Goal: Task Accomplishment & Management: Manage account settings

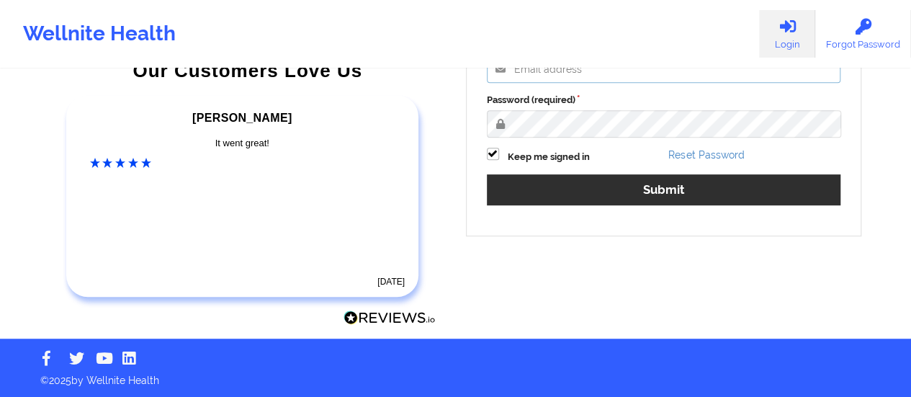
type input "[EMAIL_ADDRESS][DOMAIN_NAME]"
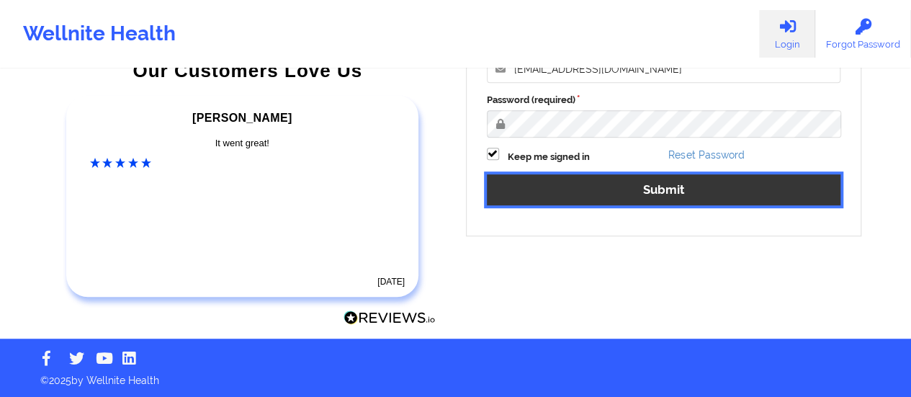
click at [616, 188] on button "Submit" at bounding box center [664, 189] width 354 height 31
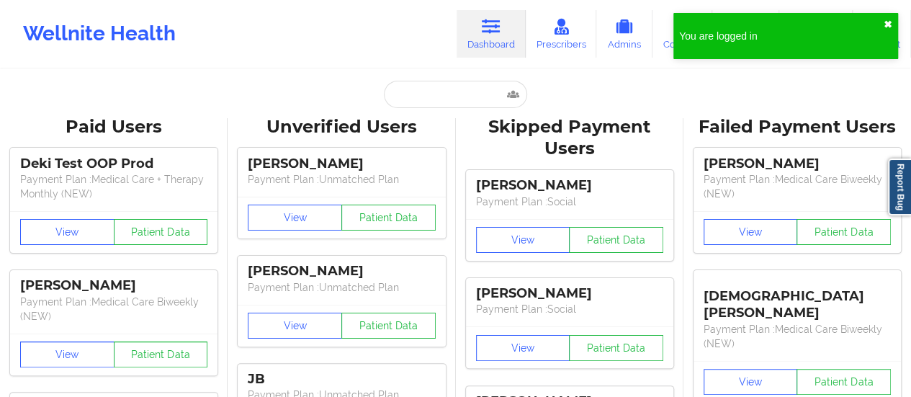
click at [888, 24] on button "✖︎" at bounding box center [887, 25] width 9 height 12
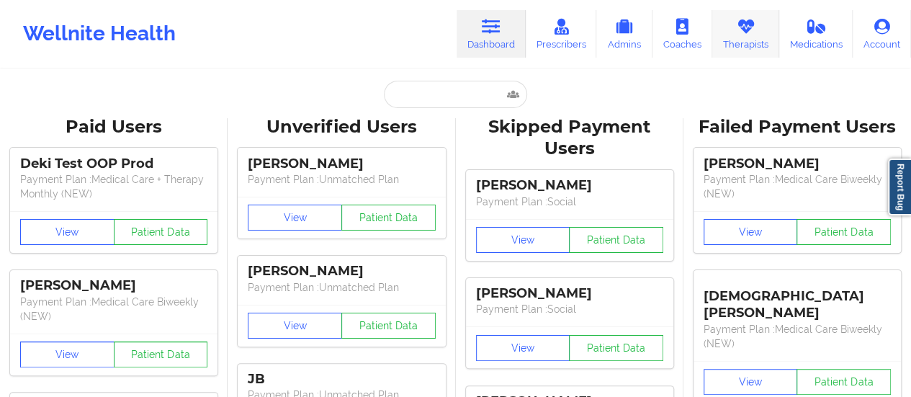
click at [736, 34] on link "Therapists" at bounding box center [745, 34] width 67 height 48
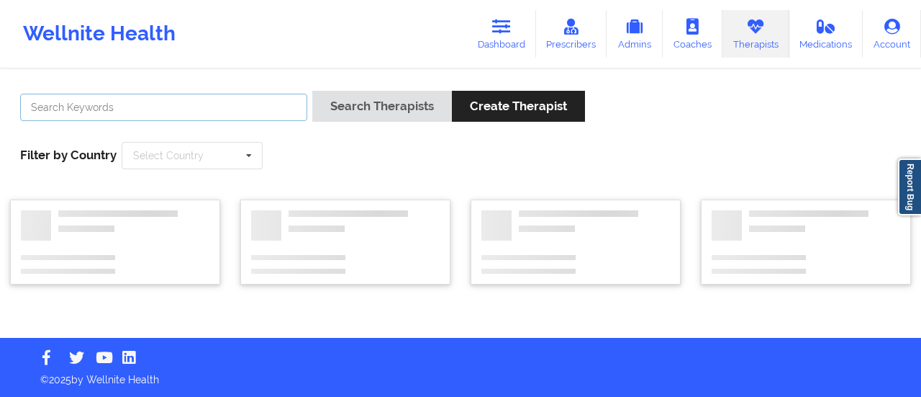
click at [245, 117] on input "text" at bounding box center [163, 107] width 287 height 27
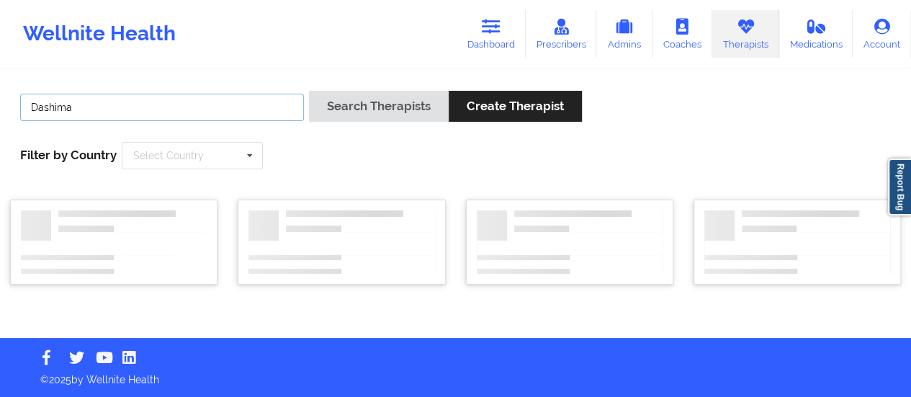
type input "Dashima Green"
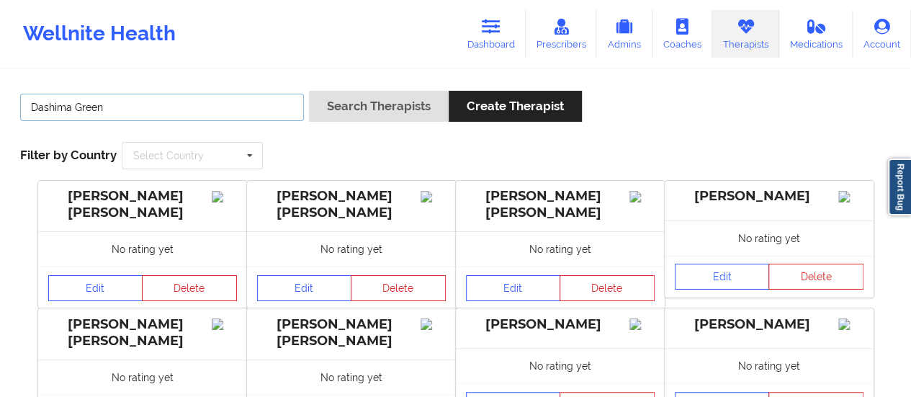
click at [309, 91] on button "Search Therapists" at bounding box center [379, 106] width 140 height 31
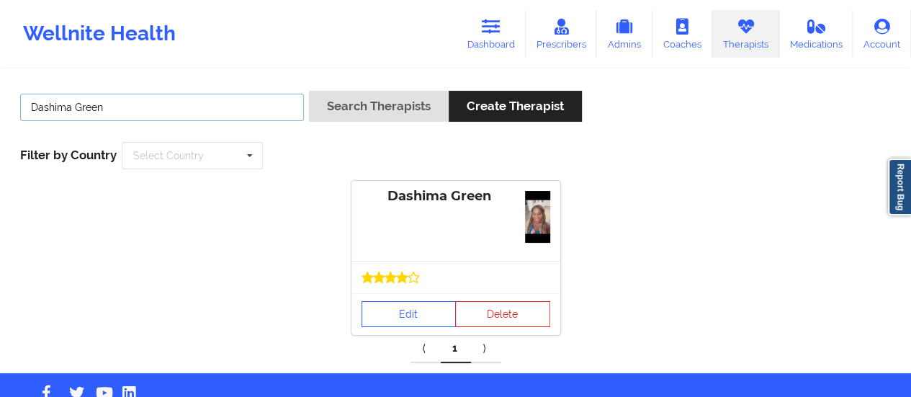
scroll to position [34, 0]
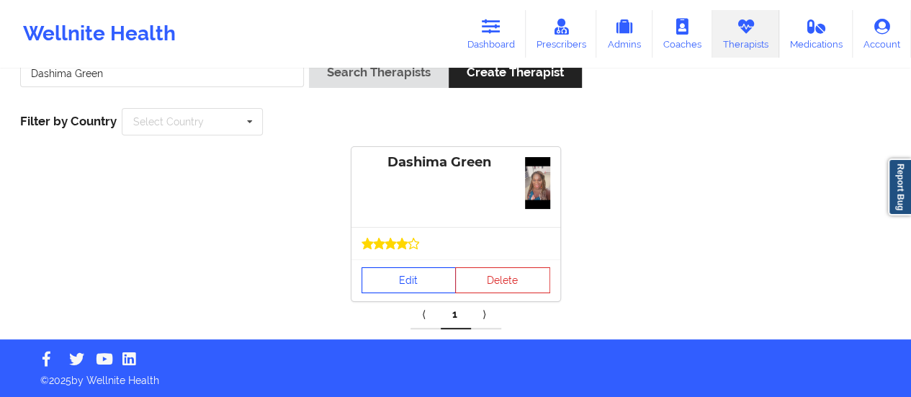
click at [399, 281] on link "Edit" at bounding box center [408, 280] width 95 height 26
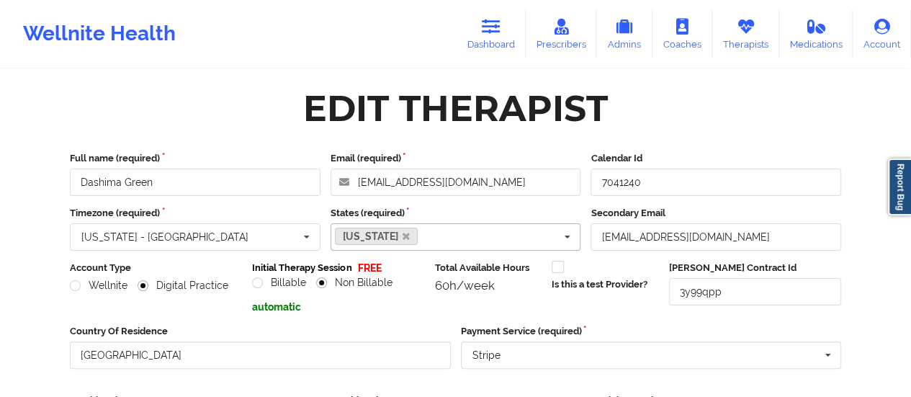
scroll to position [259, 0]
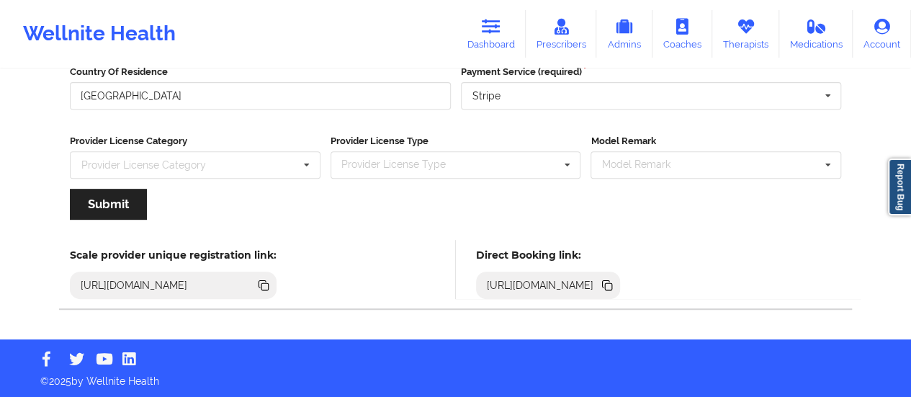
click at [615, 279] on icon at bounding box center [607, 285] width 16 height 16
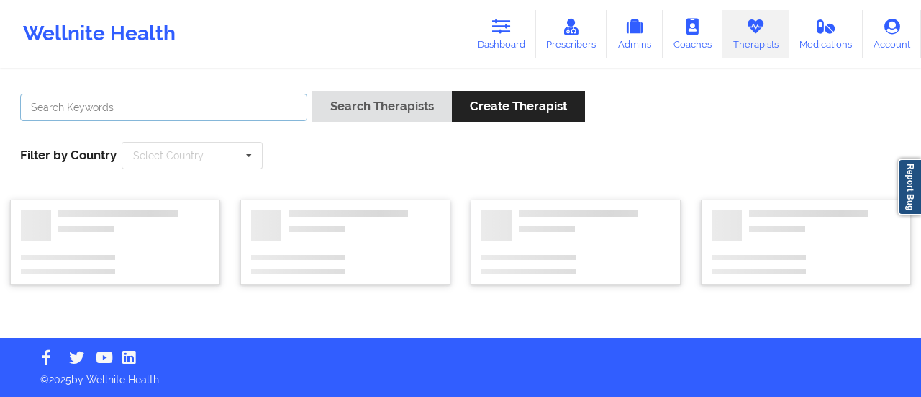
click at [222, 112] on input "text" at bounding box center [163, 107] width 287 height 27
type input "[PERSON_NAME]"
click at [312, 91] on button "Search Therapists" at bounding box center [382, 106] width 140 height 31
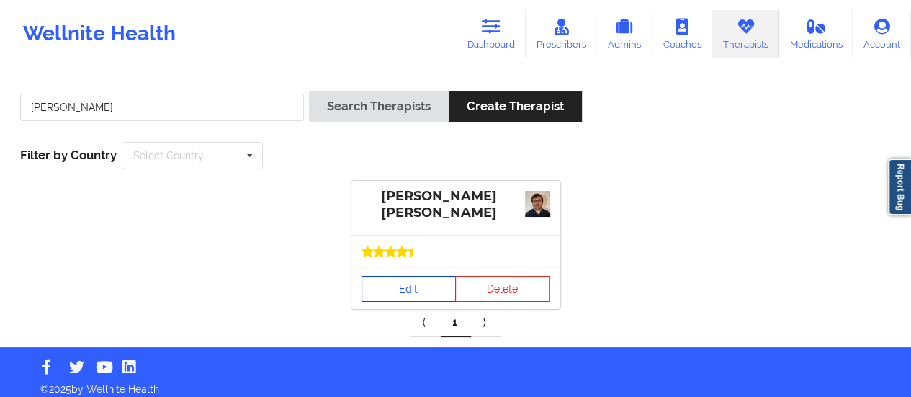
click at [417, 292] on link "Edit" at bounding box center [408, 289] width 95 height 26
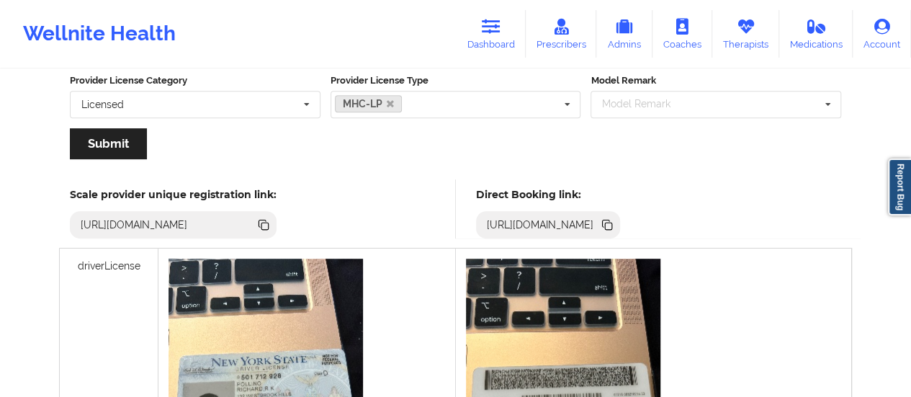
scroll to position [328, 0]
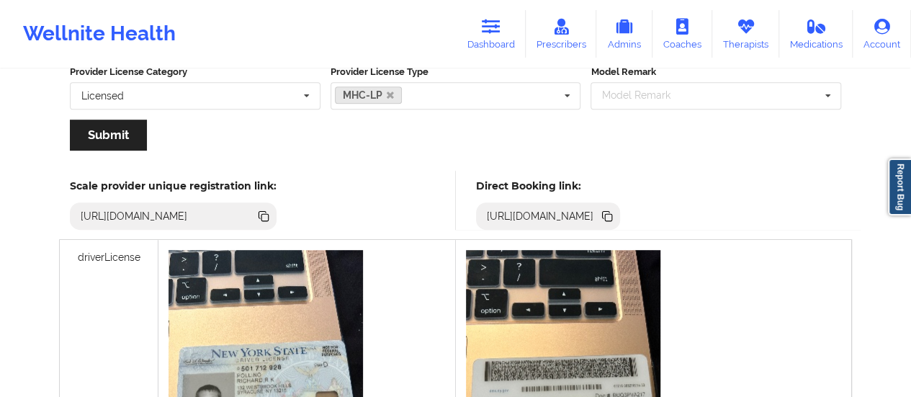
click at [610, 211] on icon at bounding box center [605, 214] width 7 height 7
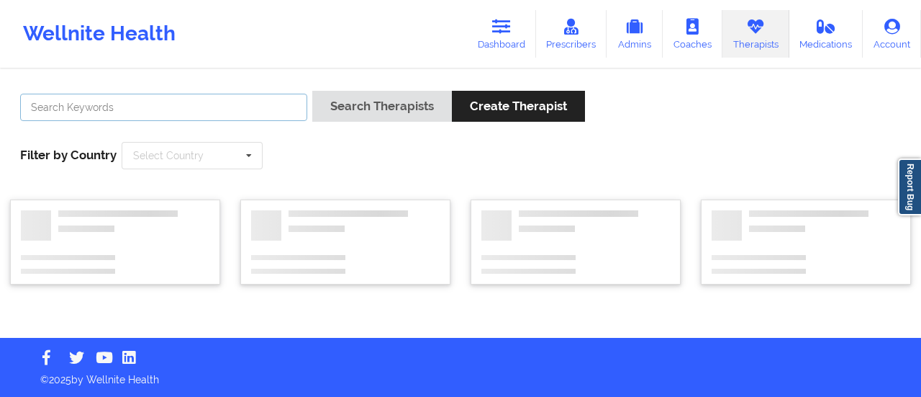
click at [220, 114] on input "text" at bounding box center [163, 107] width 287 height 27
type input "[PERSON_NAME]"
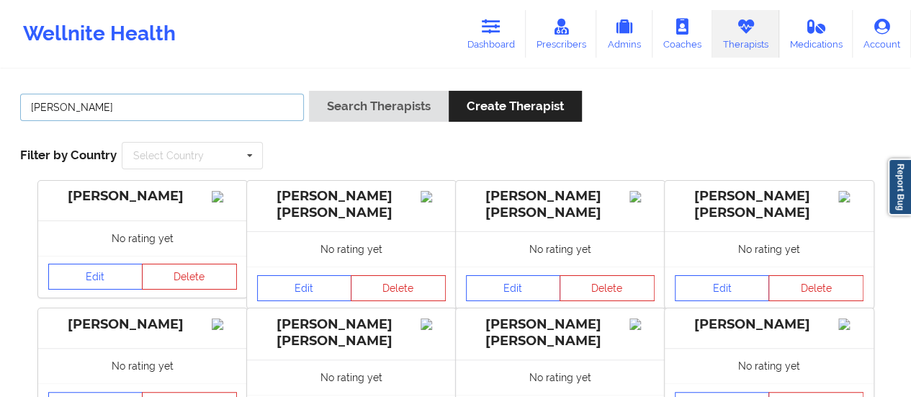
click at [309, 91] on button "Search Therapists" at bounding box center [379, 106] width 140 height 31
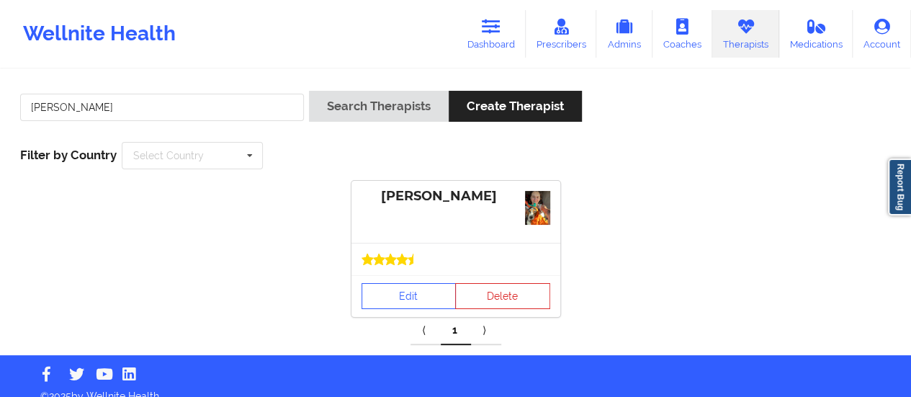
drag, startPoint x: 405, startPoint y: 281, endPoint x: 400, endPoint y: 316, distance: 34.9
click at [400, 316] on div "[PERSON_NAME] Edit Delete ⟨ 1 ⟩" at bounding box center [455, 263] width 890 height 164
drag, startPoint x: 400, startPoint y: 316, endPoint x: 399, endPoint y: 300, distance: 15.9
click at [399, 300] on div "[PERSON_NAME] Edit Delete ⟨ 1 ⟩" at bounding box center [455, 263] width 890 height 164
click at [399, 300] on link "Edit" at bounding box center [408, 296] width 95 height 26
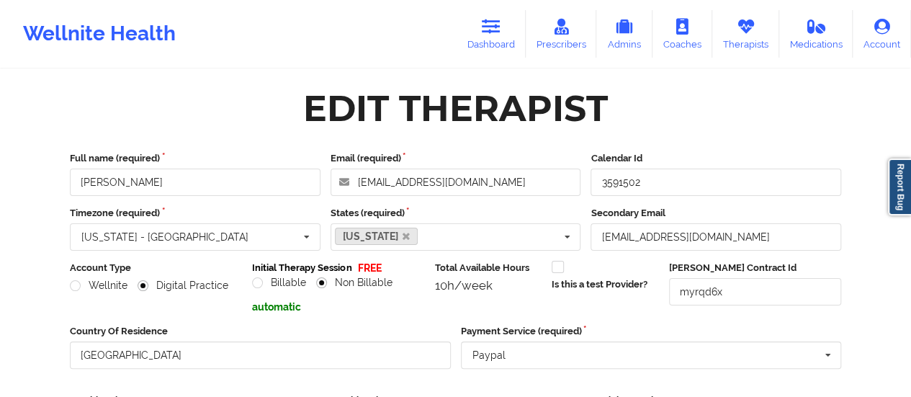
scroll to position [259, 0]
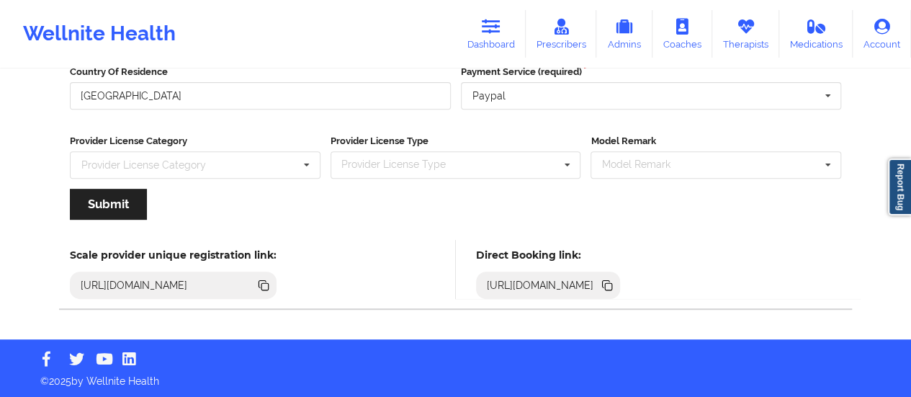
click at [610, 281] on icon at bounding box center [605, 283] width 7 height 7
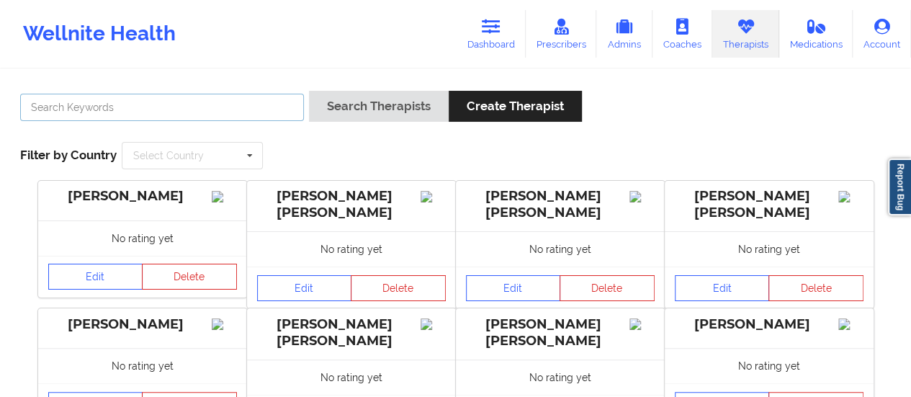
click at [127, 106] on input "text" at bounding box center [162, 107] width 284 height 27
type input "[PERSON_NAME]"
click at [309, 91] on button "Search Therapists" at bounding box center [379, 106] width 140 height 31
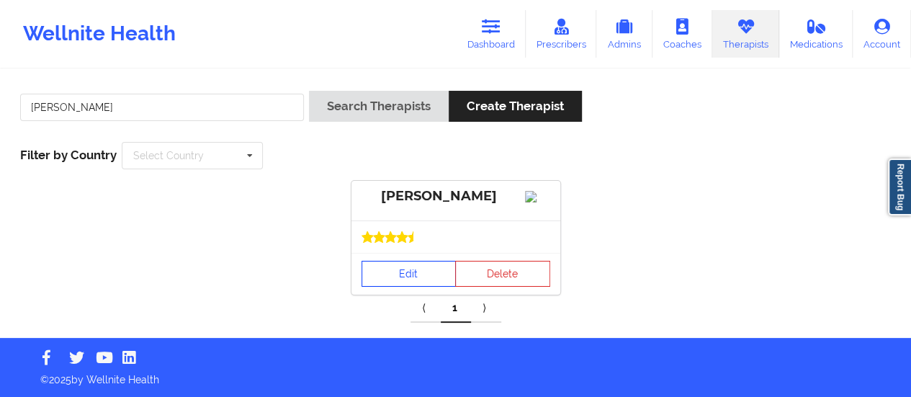
click at [405, 285] on link "Edit" at bounding box center [408, 274] width 95 height 26
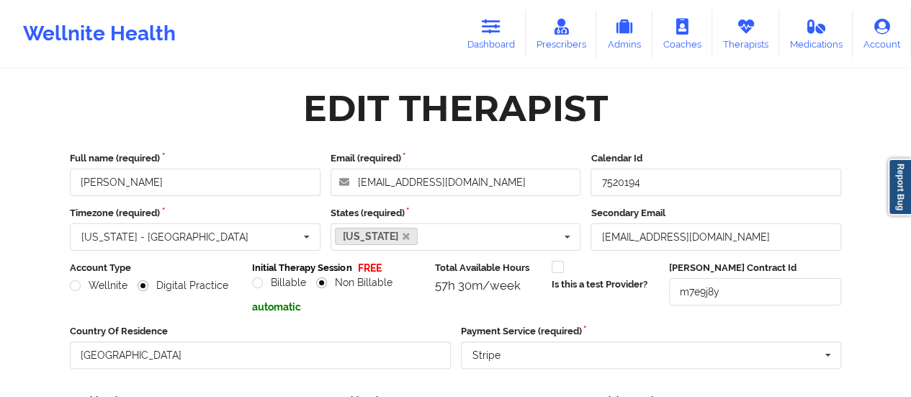
scroll to position [259, 0]
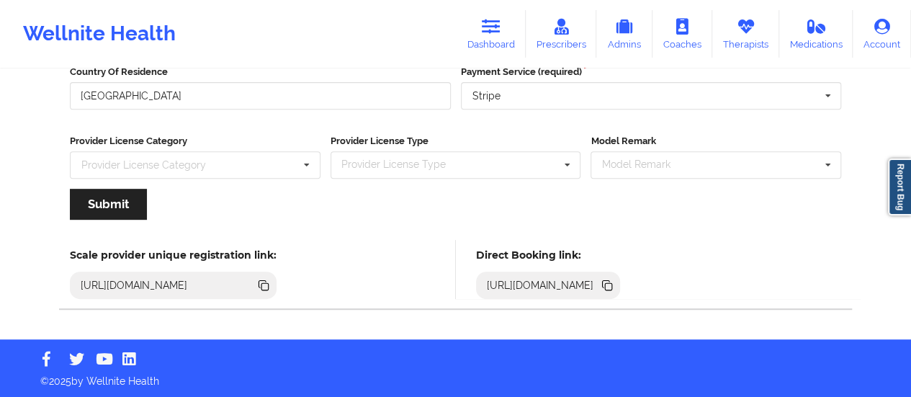
click at [615, 287] on icon at bounding box center [607, 285] width 16 height 16
